Goal: Task Accomplishment & Management: Understand process/instructions

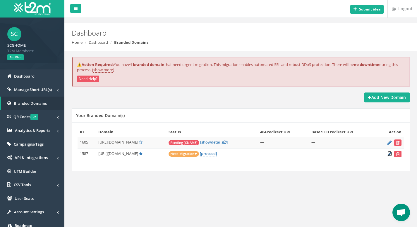
click at [388, 155] on icon at bounding box center [389, 154] width 4 height 4
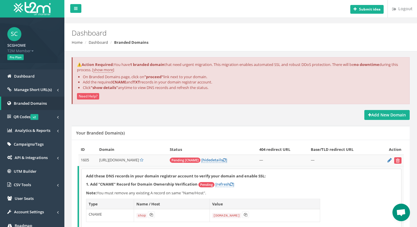
scroll to position [102, 0]
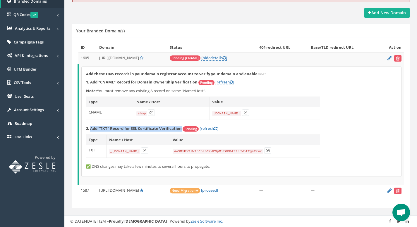
drag, startPoint x: 90, startPoint y: 130, endPoint x: 180, endPoint y: 130, distance: 90.1
click at [180, 130] on strong "2. Add "TXT" Record for SSL Certificate Verification" at bounding box center [134, 128] width 96 height 5
click at [384, 127] on p "2. Add "TXT" Record for SSL Certificate Verification Pending [refresh ]" at bounding box center [241, 129] width 311 height 6
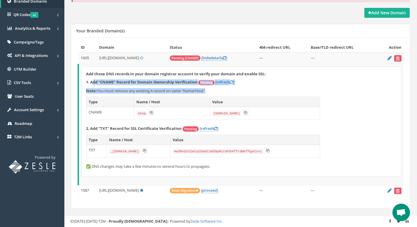
drag, startPoint x: 92, startPoint y: 82, endPoint x: 206, endPoint y: 92, distance: 114.1
click at [206, 92] on div "Add these DNS records in your domain registrar account to verify your domain an…" at bounding box center [241, 122] width 319 height 110
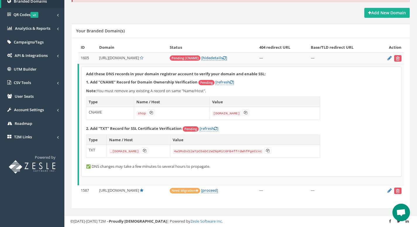
click at [367, 101] on div "Add these DNS records in your domain registrar account to verify your domain an…" at bounding box center [241, 122] width 319 height 110
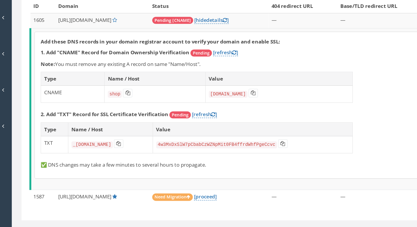
scroll to position [89, 0]
drag, startPoint x: 88, startPoint y: 126, endPoint x: 102, endPoint y: 129, distance: 13.8
click at [102, 129] on td "CNAME" at bounding box center [110, 127] width 48 height 13
click at [335, 135] on div "Add these DNS records in your domain registrar account to verify your domain an…" at bounding box center [241, 136] width 319 height 110
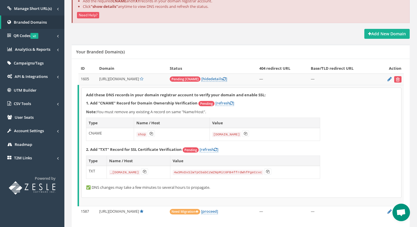
scroll to position [22, 0]
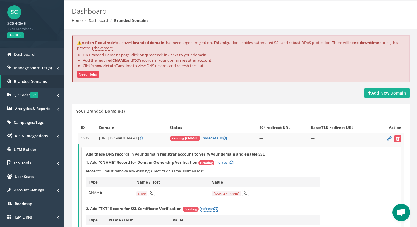
click at [82, 74] on button "Need Help?" at bounding box center [88, 74] width 22 height 6
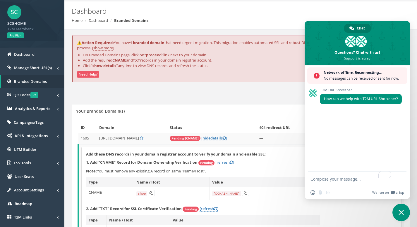
click at [284, 9] on h2 "Dashboard" at bounding box center [212, 11] width 280 height 8
click at [258, 18] on ol "Home Dashboard Branded Domains" at bounding box center [212, 21] width 280 height 6
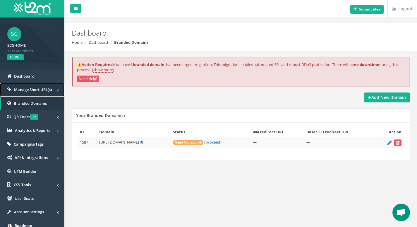
click at [33, 88] on span "Manage Short URL(s)" at bounding box center [33, 89] width 38 height 5
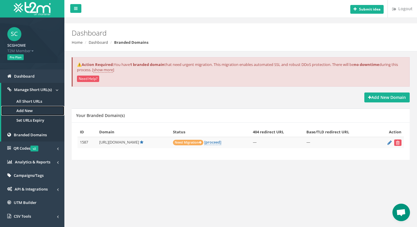
click at [32, 112] on link "Add New" at bounding box center [32, 111] width 63 height 10
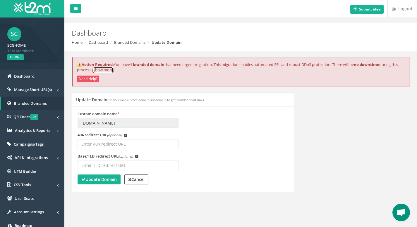
click at [113, 71] on link "show more" at bounding box center [103, 70] width 20 height 6
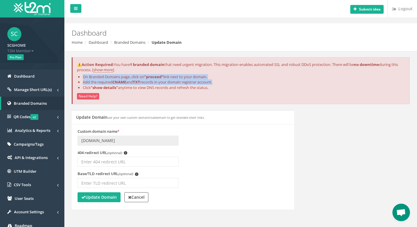
drag, startPoint x: 84, startPoint y: 77, endPoint x: 217, endPoint y: 82, distance: 133.4
click at [217, 82] on ul "On Branded Domains page, click on "proceed" link next to your domain. Add the r…" at bounding box center [241, 82] width 328 height 16
click at [111, 84] on li "Add the required CNAME and TXT records in your domain registrar account." at bounding box center [244, 83] width 322 height 6
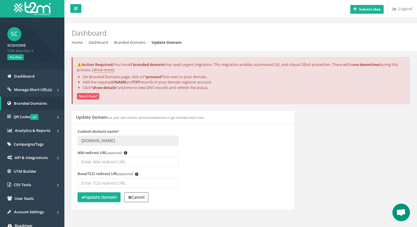
drag, startPoint x: 83, startPoint y: 83, endPoint x: 233, endPoint y: 82, distance: 149.4
click at [233, 82] on li "Add the required CNAME and TXT records in your domain registrar account." at bounding box center [244, 83] width 322 height 6
click at [165, 89] on li "Click "show details" anytime to view DNS records and refresh the status." at bounding box center [244, 88] width 322 height 6
drag, startPoint x: 121, startPoint y: 88, endPoint x: 231, endPoint y: 87, distance: 109.9
click at [231, 87] on li "Click "show details" anytime to view DNS records and refresh the status." at bounding box center [244, 88] width 322 height 6
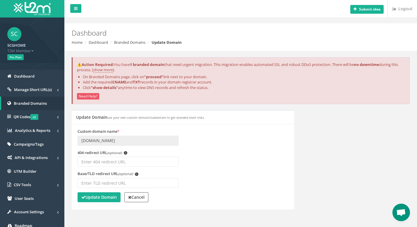
click at [241, 86] on li "Click "show details" anytime to view DNS records and refresh the status." at bounding box center [244, 88] width 322 height 6
drag, startPoint x: 137, startPoint y: 81, endPoint x: 219, endPoint y: 80, distance: 82.7
click at [219, 80] on li "Add the required CNAME and TXT records in your domain registrar account." at bounding box center [244, 83] width 322 height 6
click at [156, 84] on li "Add the required CNAME and TXT records in your domain registrar account." at bounding box center [244, 83] width 322 height 6
